Goal: Task Accomplishment & Management: Use online tool/utility

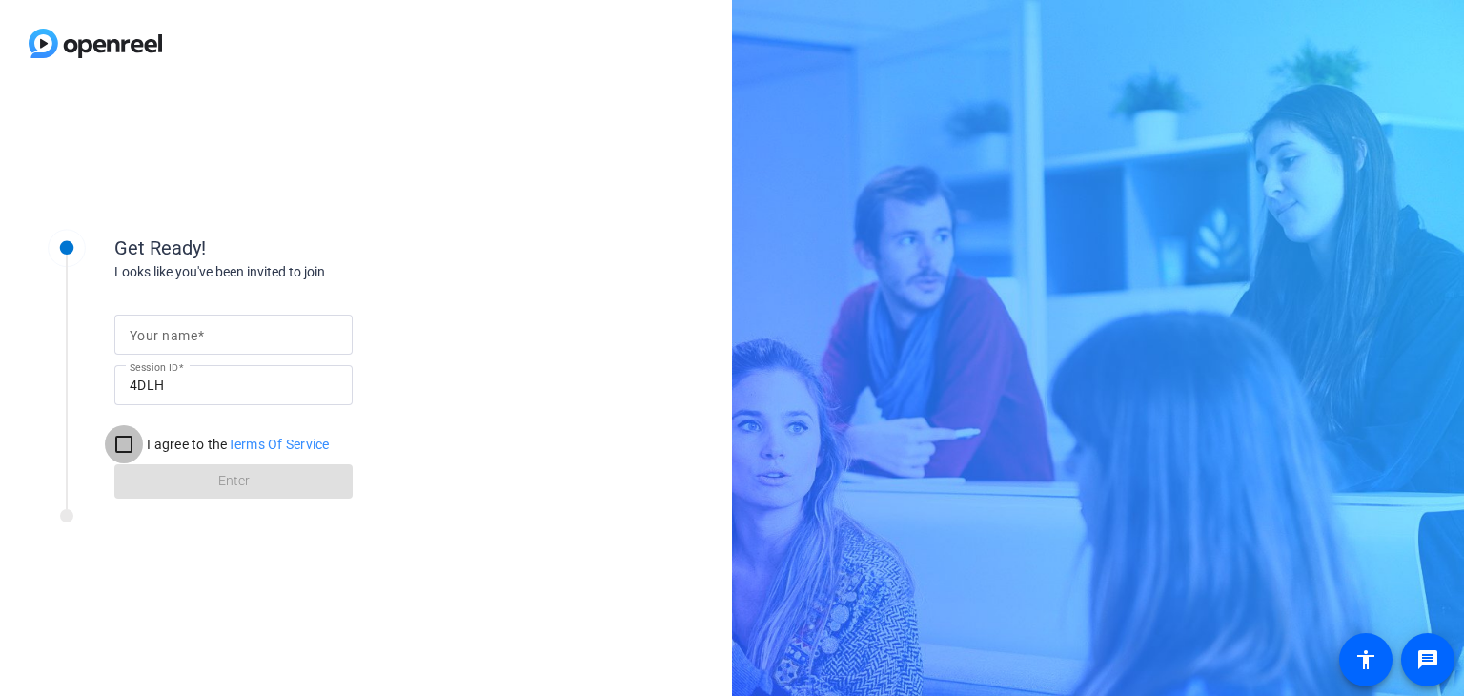
click at [113, 443] on input "I agree to the Terms Of Service" at bounding box center [124, 444] width 38 height 38
checkbox input "true"
click at [202, 498] on form "Your name Session ID 4DLH I agree to the Terms Of Service Enter" at bounding box center [233, 401] width 238 height 194
click at [528, 370] on div "Get Ready! Looks like you've been invited to join Your name Session ID 4DLH I a…" at bounding box center [366, 391] width 732 height 609
click at [275, 338] on input "Your name" at bounding box center [234, 334] width 208 height 23
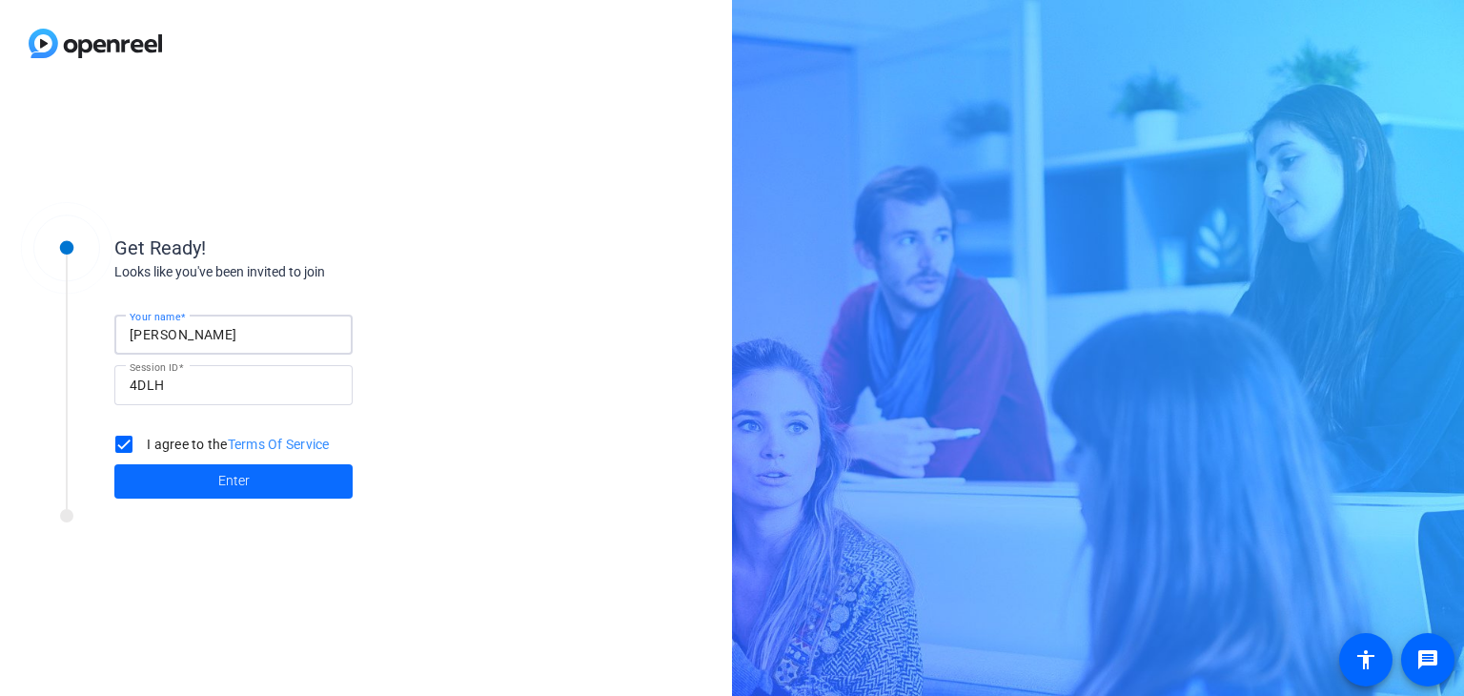
type input "[PERSON_NAME]"
click at [276, 485] on span at bounding box center [233, 482] width 238 height 46
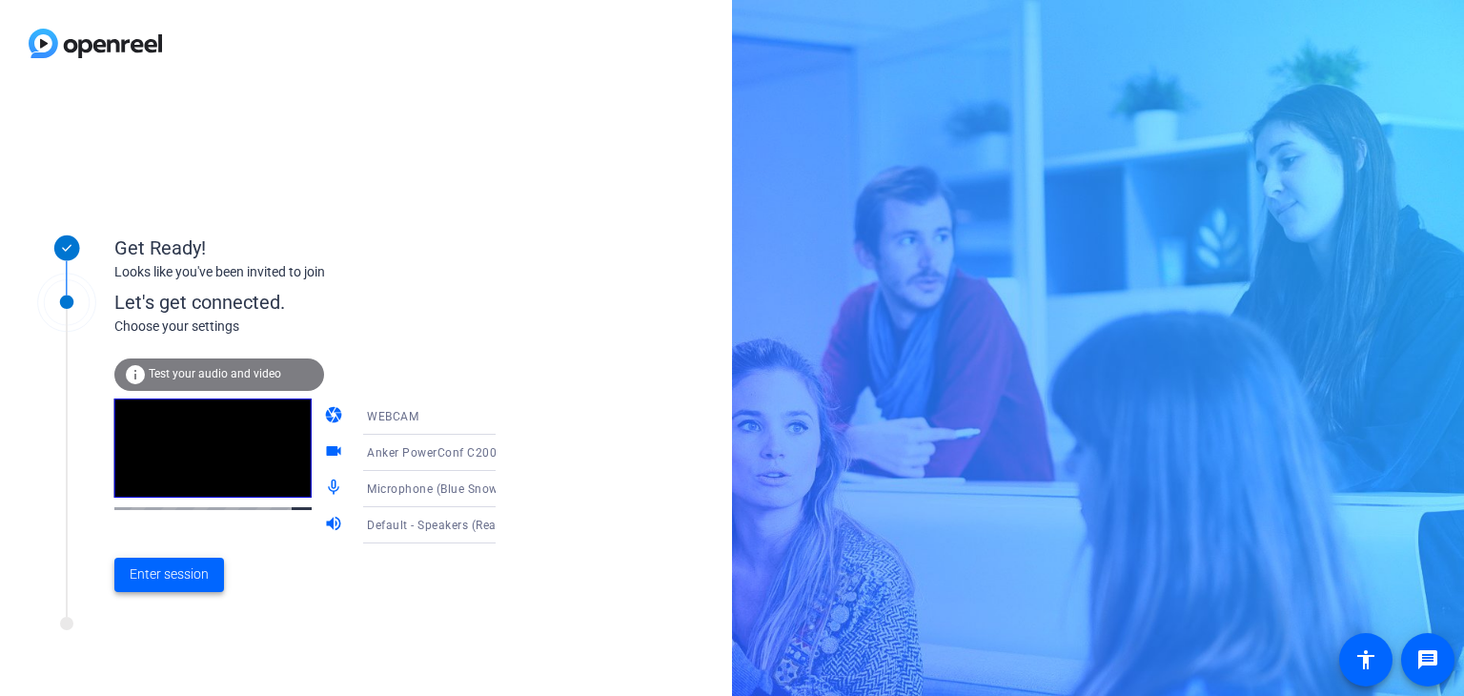
click at [174, 573] on span "Enter session" at bounding box center [169, 574] width 79 height 20
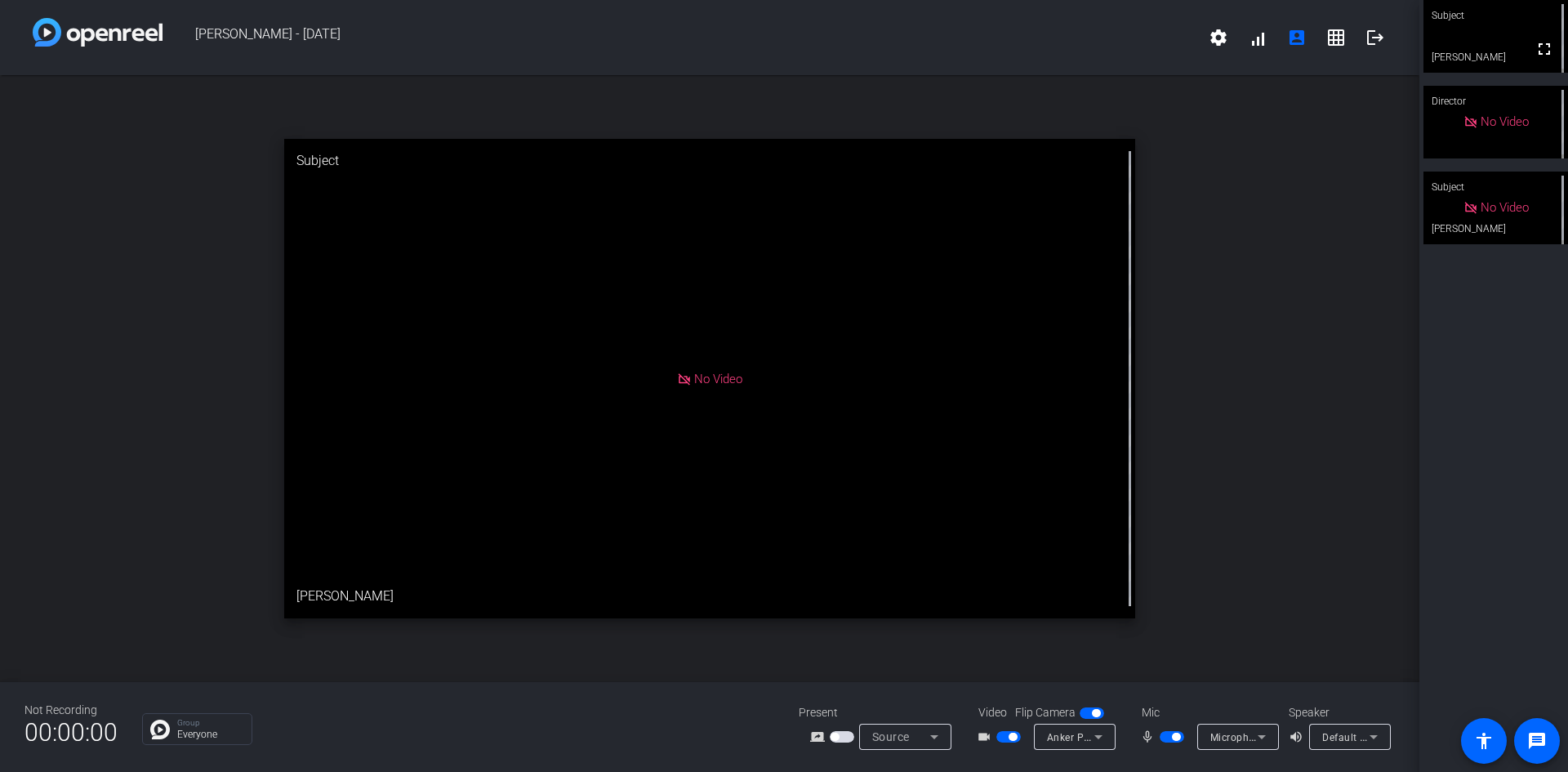
click at [1253, 304] on div "open_in_new Subject No Video [PERSON_NAME]" at bounding box center [709, 379] width 1419 height 607
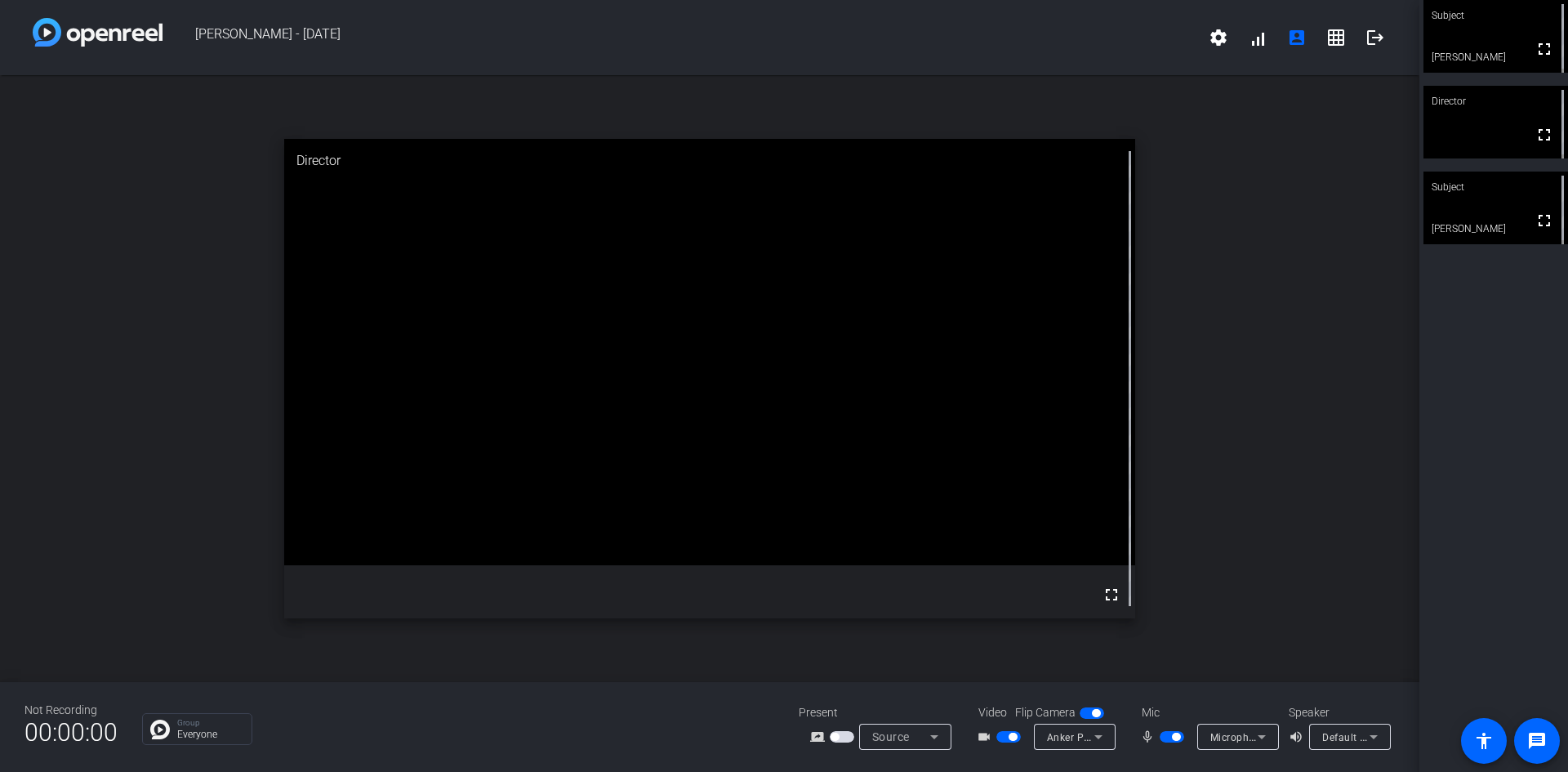
click at [1253, 595] on icon at bounding box center [1261, 737] width 20 height 20
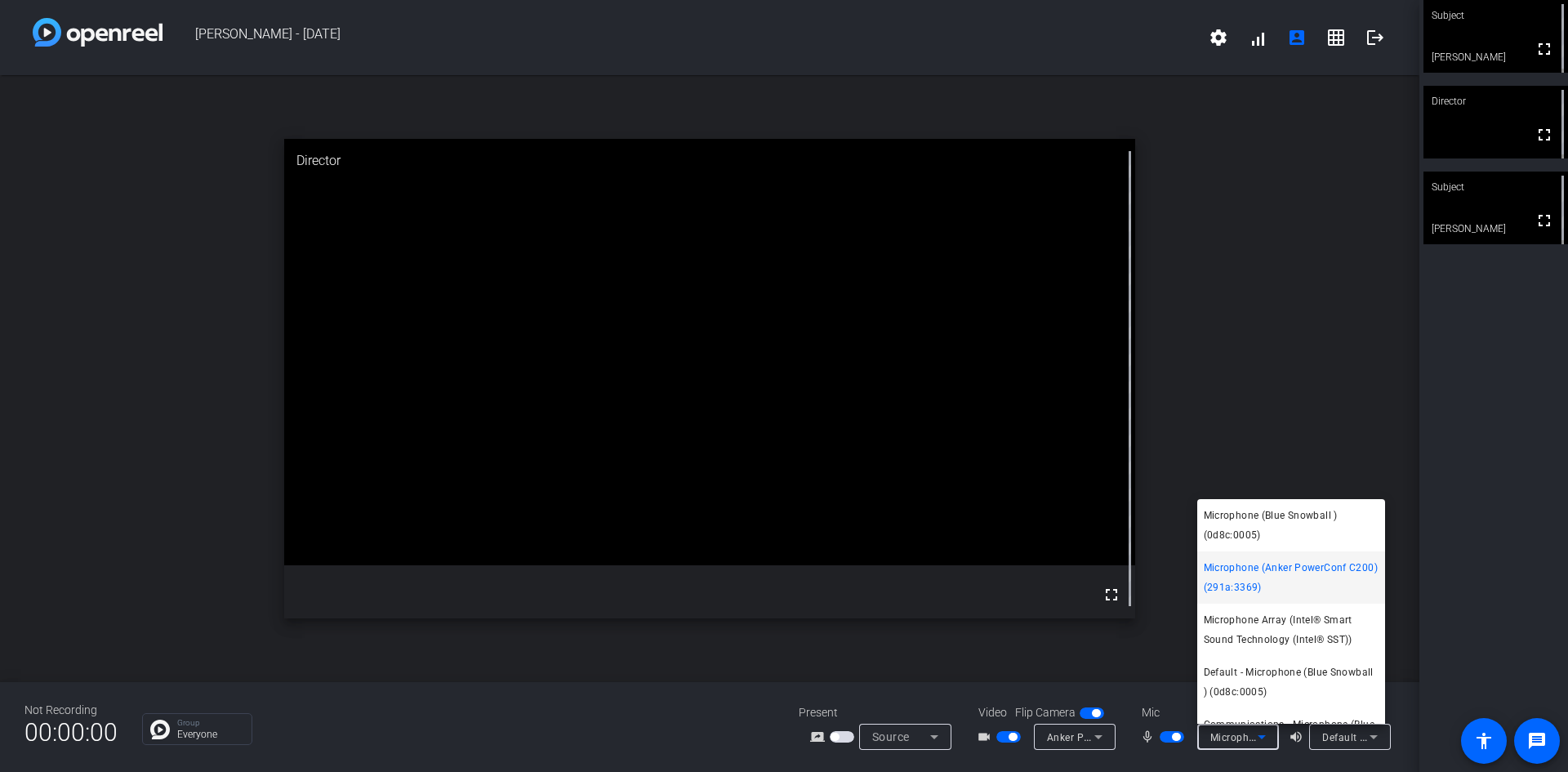
drag, startPoint x: 1427, startPoint y: 601, endPoint x: 1410, endPoint y: 586, distance: 22.7
click at [1253, 595] on div at bounding box center [784, 386] width 1568 height 772
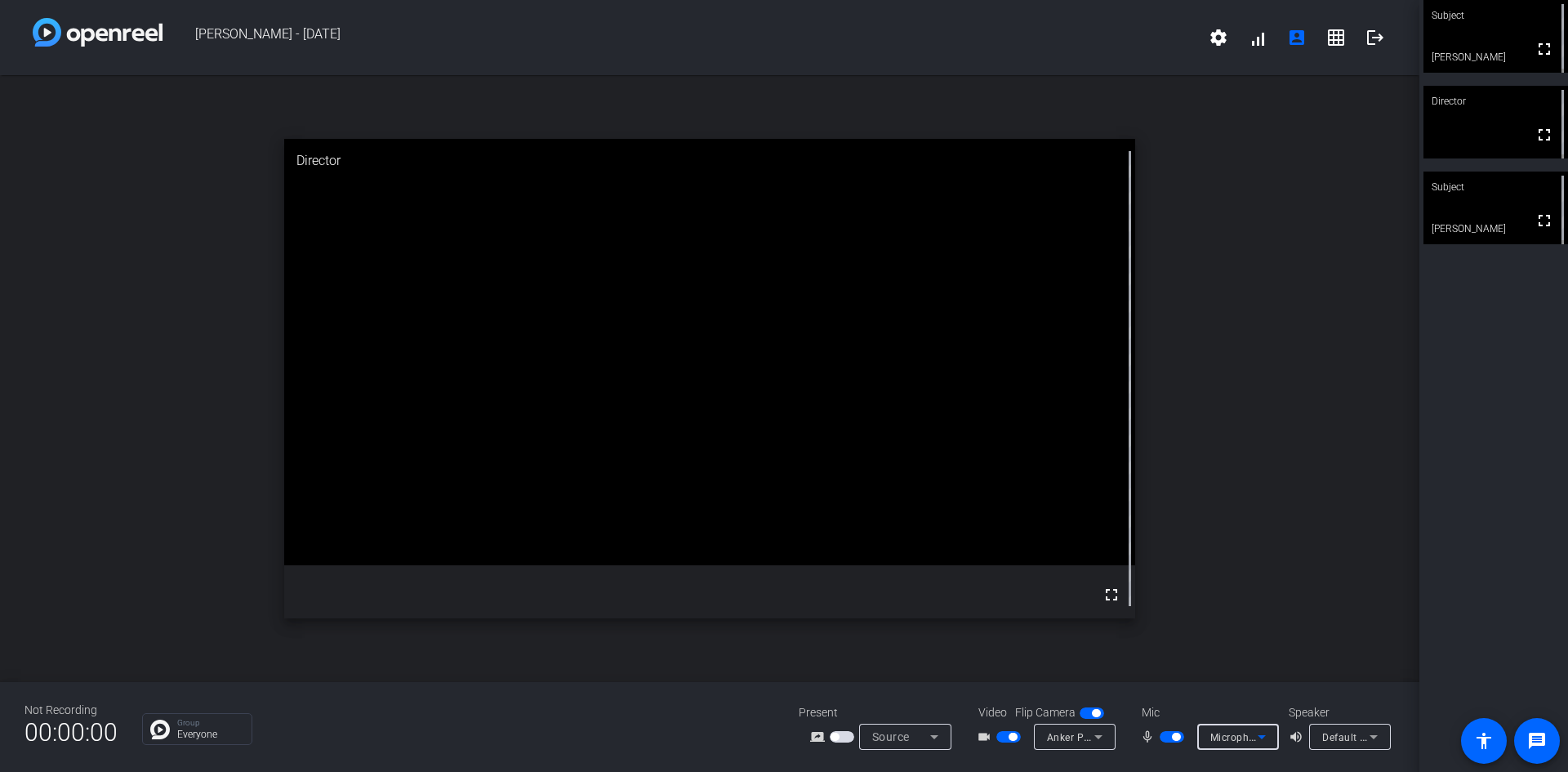
click at [1253, 595] on icon at bounding box center [1261, 737] width 20 height 20
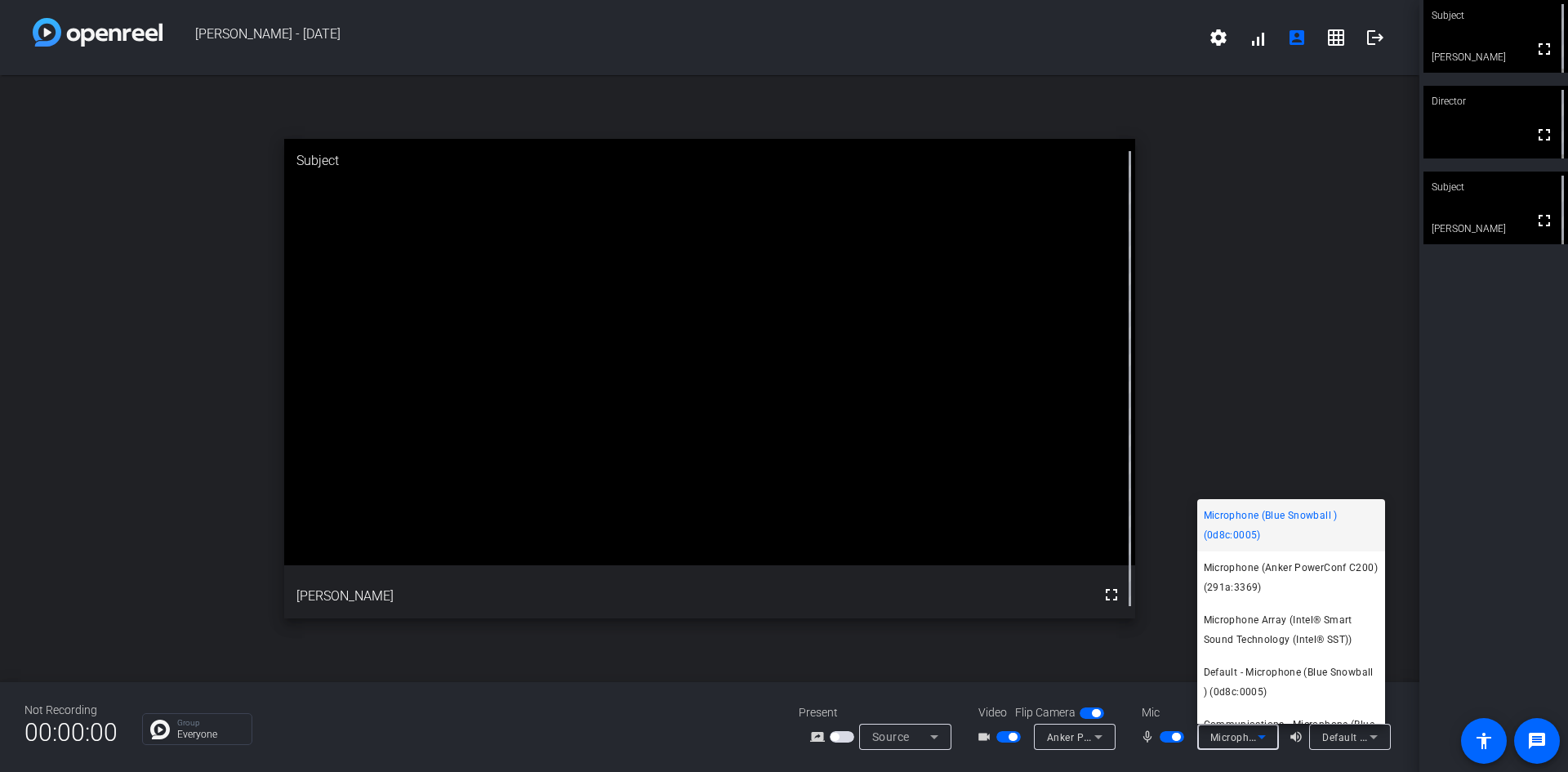
click at [1225, 328] on div at bounding box center [784, 386] width 1568 height 772
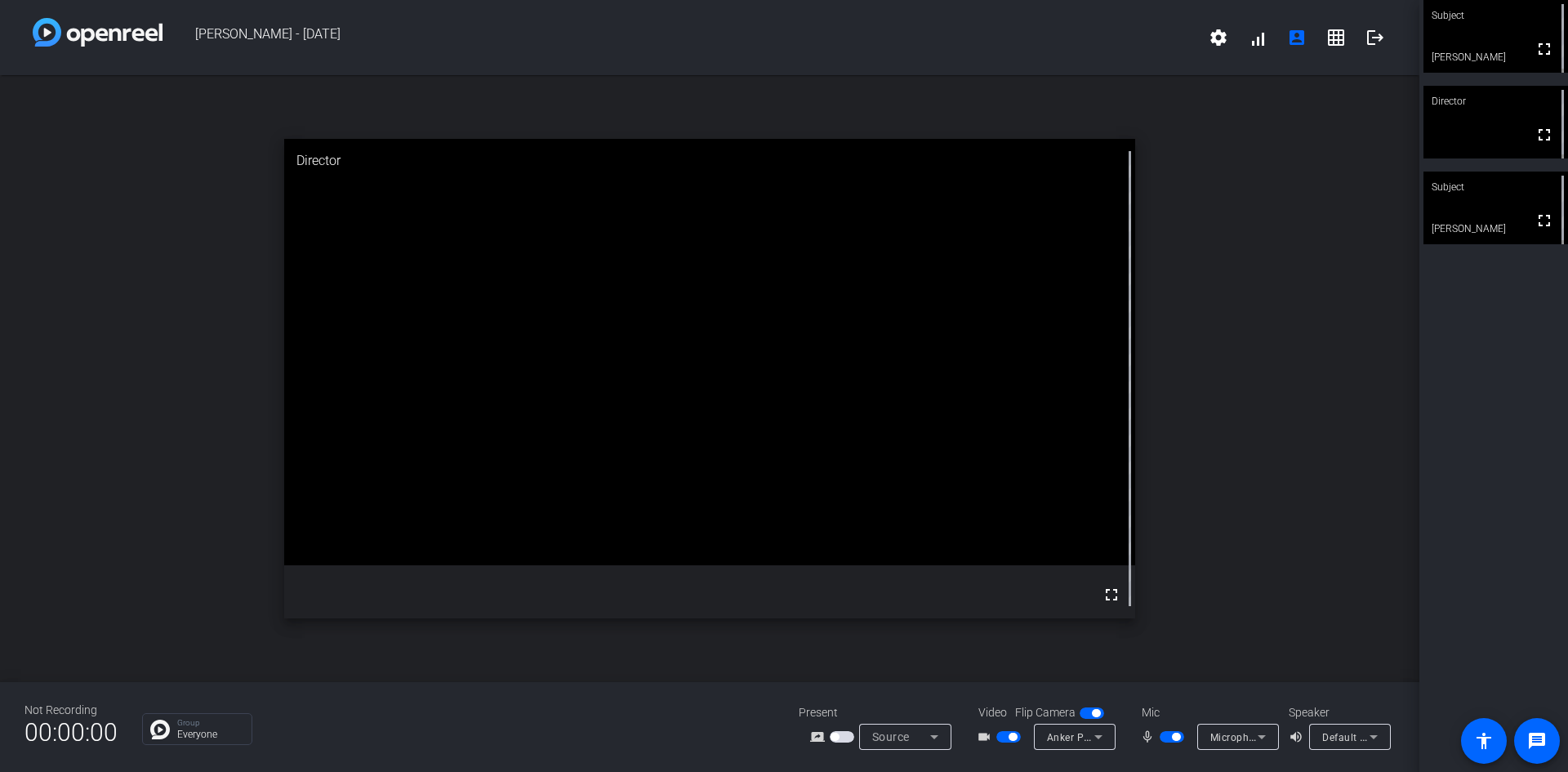
click at [1253, 417] on div "open_in_new Director fullscreen" at bounding box center [709, 379] width 1419 height 607
